Goal: Information Seeking & Learning: Learn about a topic

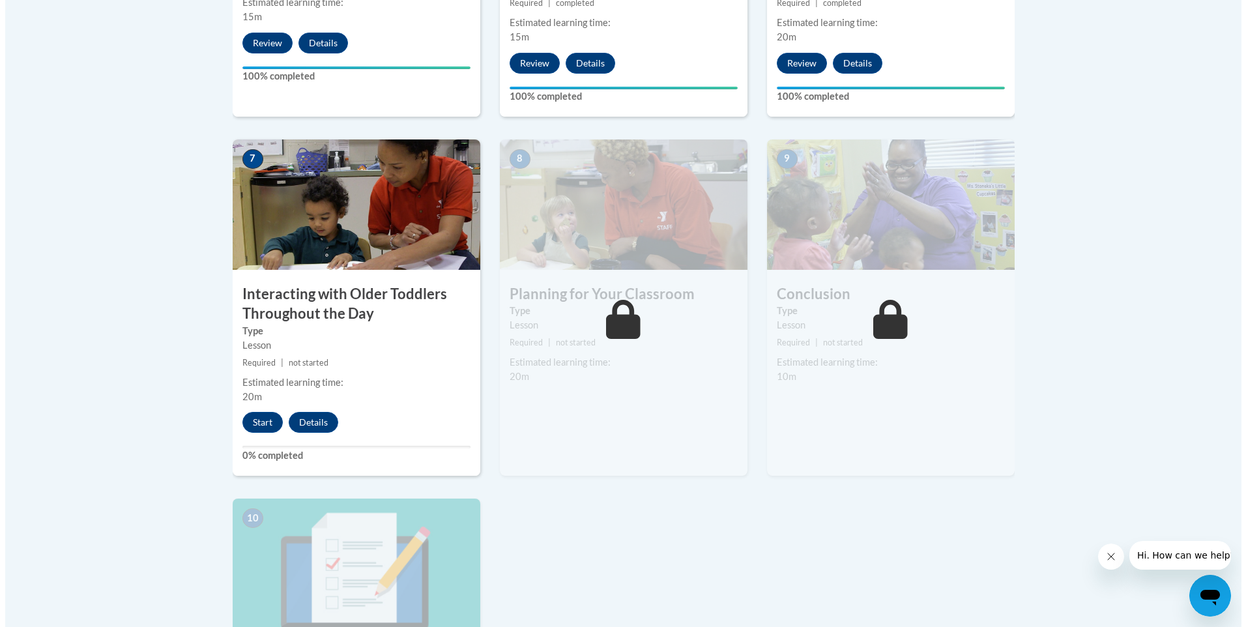
scroll to position [1042, 0]
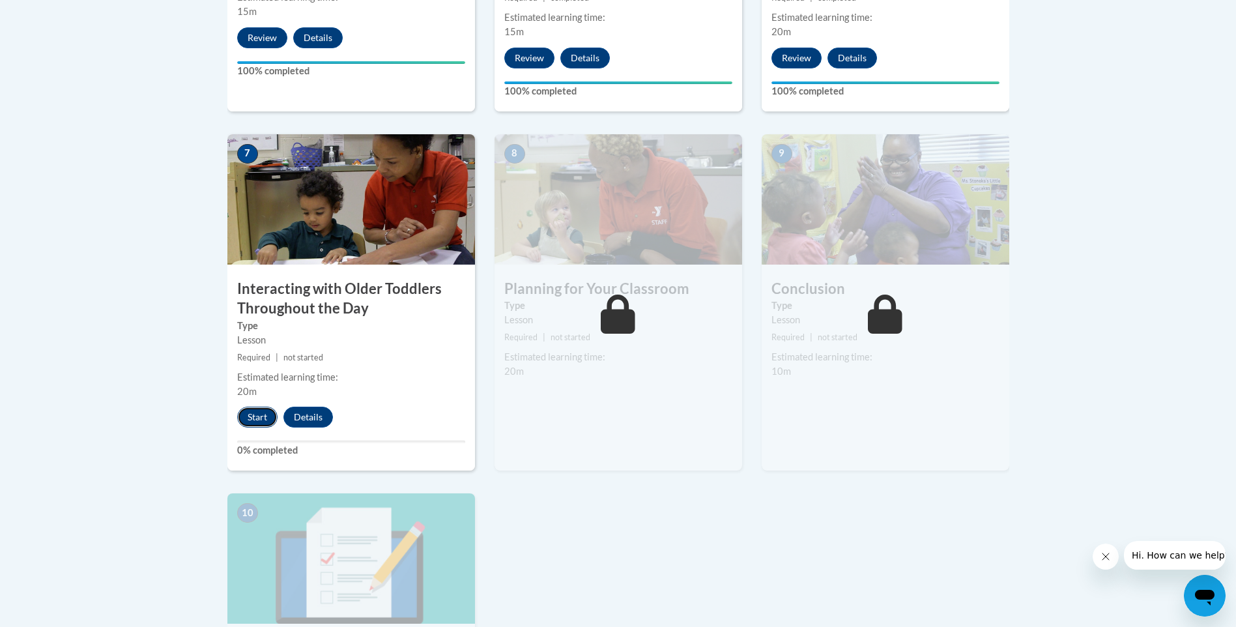
click at [258, 406] on button "Start" at bounding box center [257, 416] width 40 height 21
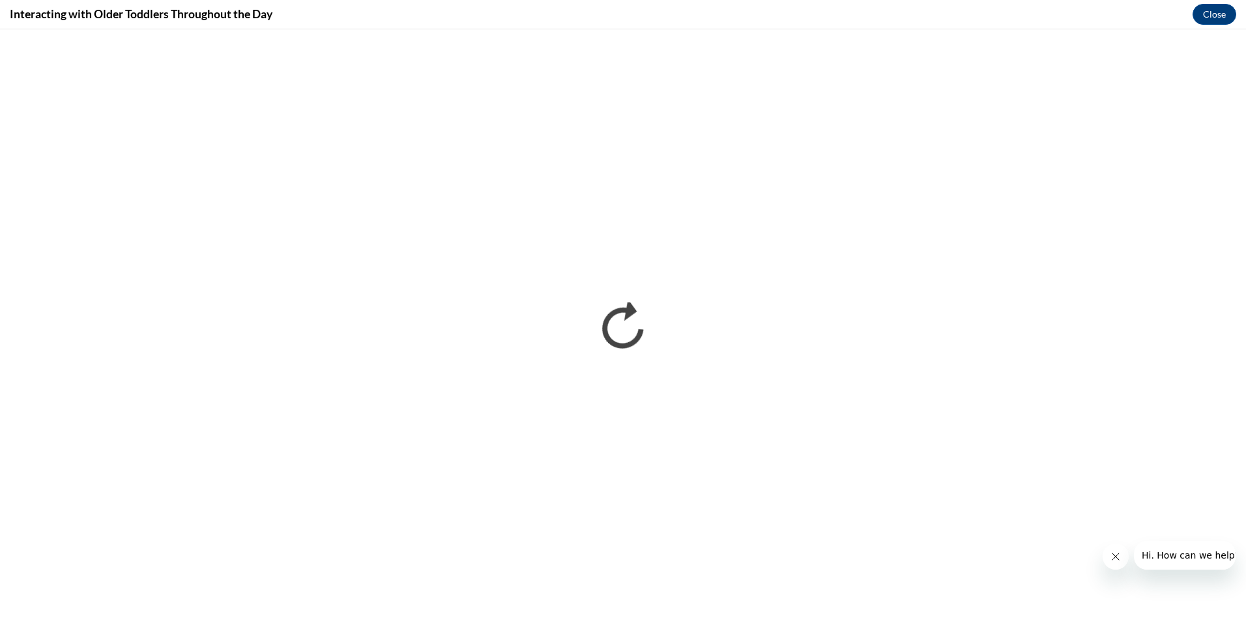
scroll to position [0, 0]
